Goal: Find specific page/section: Find specific page/section

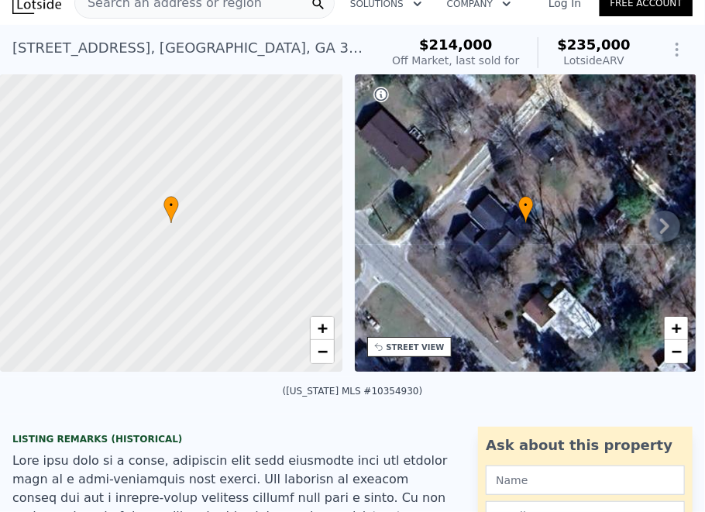
scroll to position [5, 0]
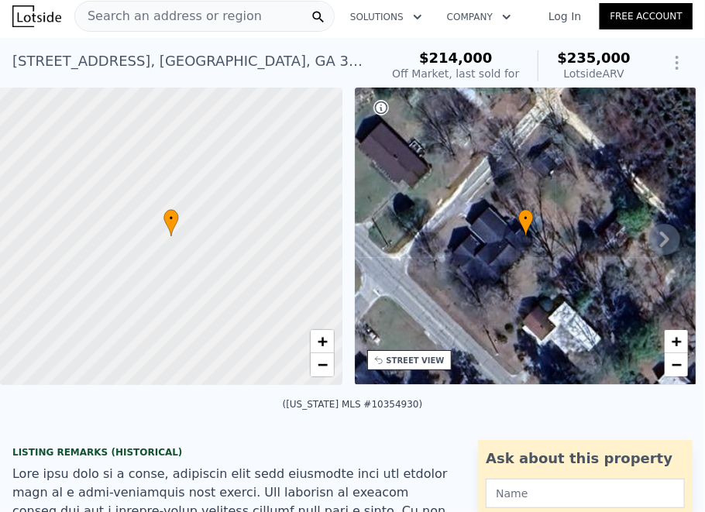
click at [652, 246] on icon at bounding box center [664, 239] width 31 height 31
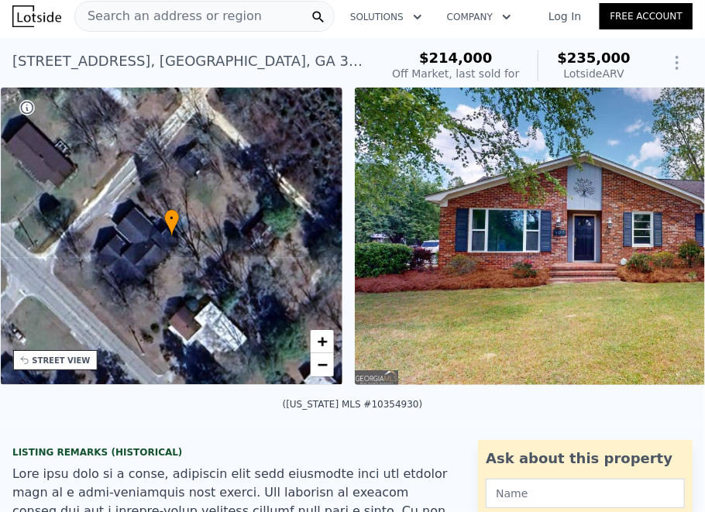
scroll to position [0, 360]
click at [589, 257] on img at bounding box center [619, 236] width 529 height 297
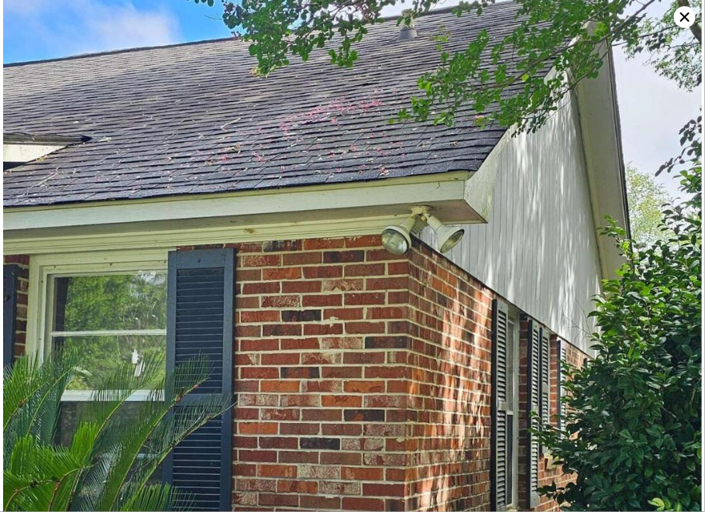
scroll to position [25966, 0]
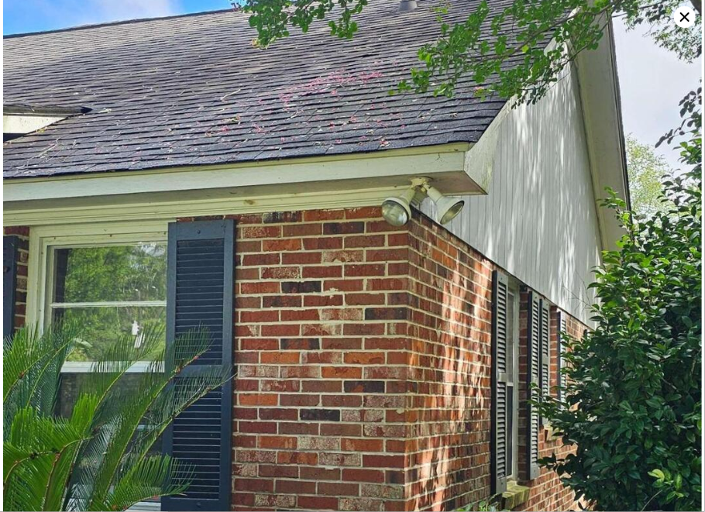
click at [682, 15] on icon at bounding box center [684, 16] width 9 height 9
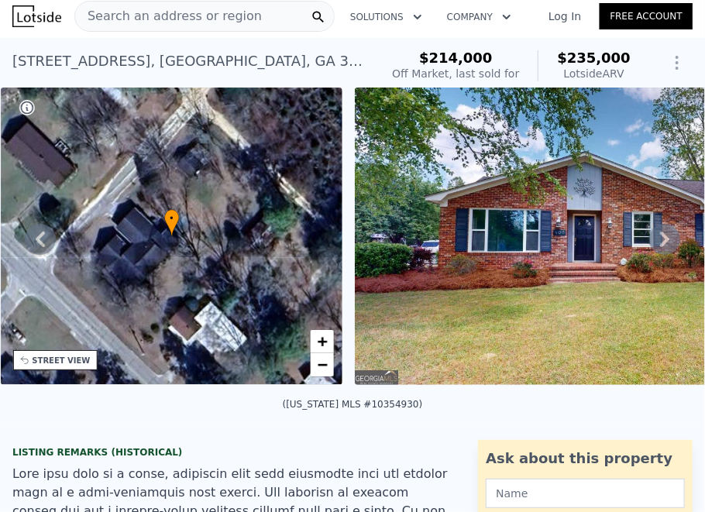
click at [228, 29] on div "Search an address or region" at bounding box center [168, 16] width 187 height 29
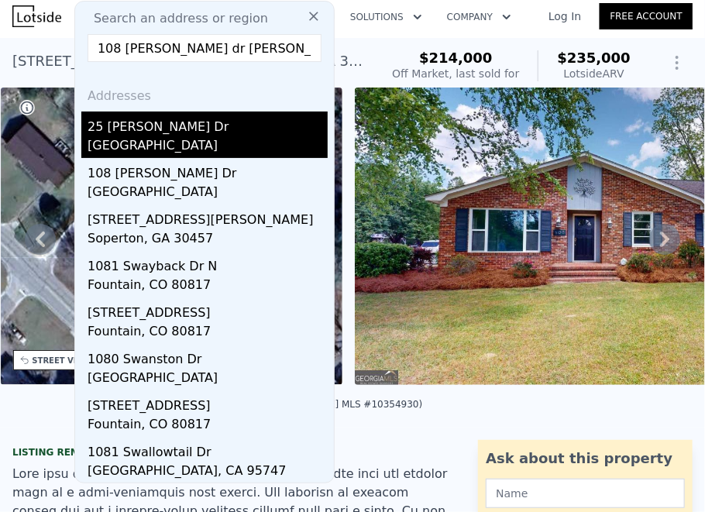
type input "108 [PERSON_NAME] dr [PERSON_NAME]"
click at [190, 135] on div "25 [PERSON_NAME] Dr" at bounding box center [208, 124] width 240 height 25
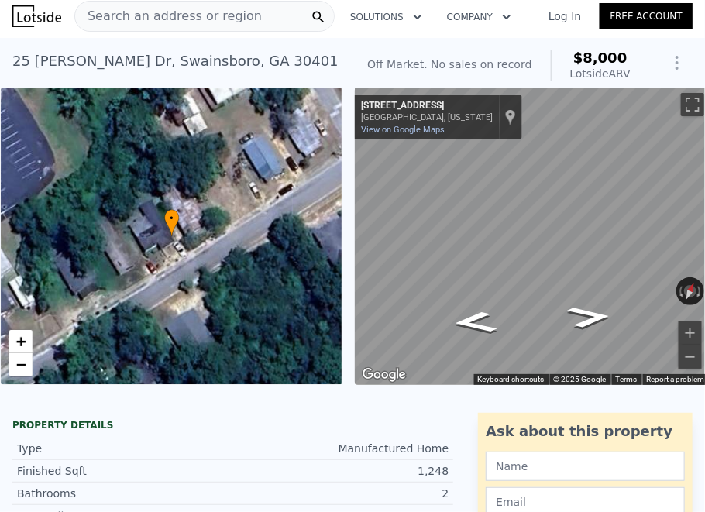
click at [167, 29] on div "Search an address or region" at bounding box center [168, 16] width 187 height 29
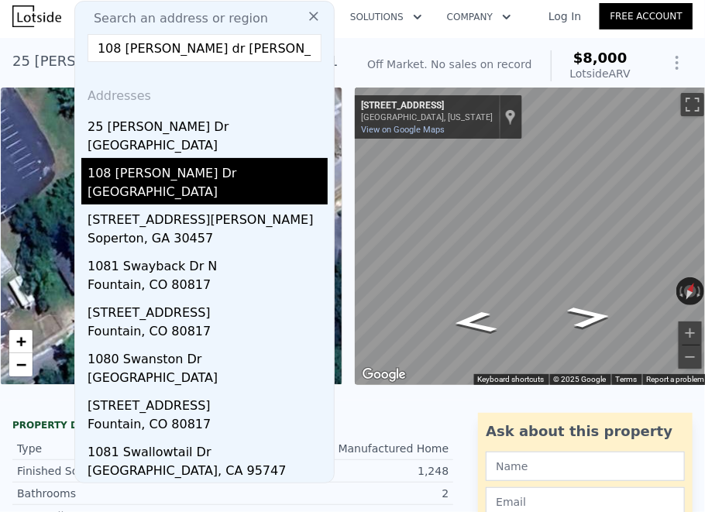
type input "108 [PERSON_NAME] dr [PERSON_NAME]"
click at [211, 169] on div "108 [PERSON_NAME] Dr" at bounding box center [208, 170] width 240 height 25
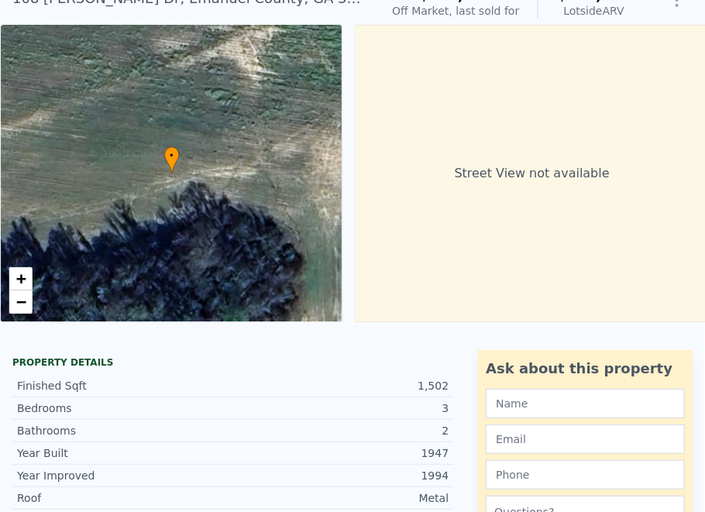
scroll to position [124, 0]
